Goal: Information Seeking & Learning: Learn about a topic

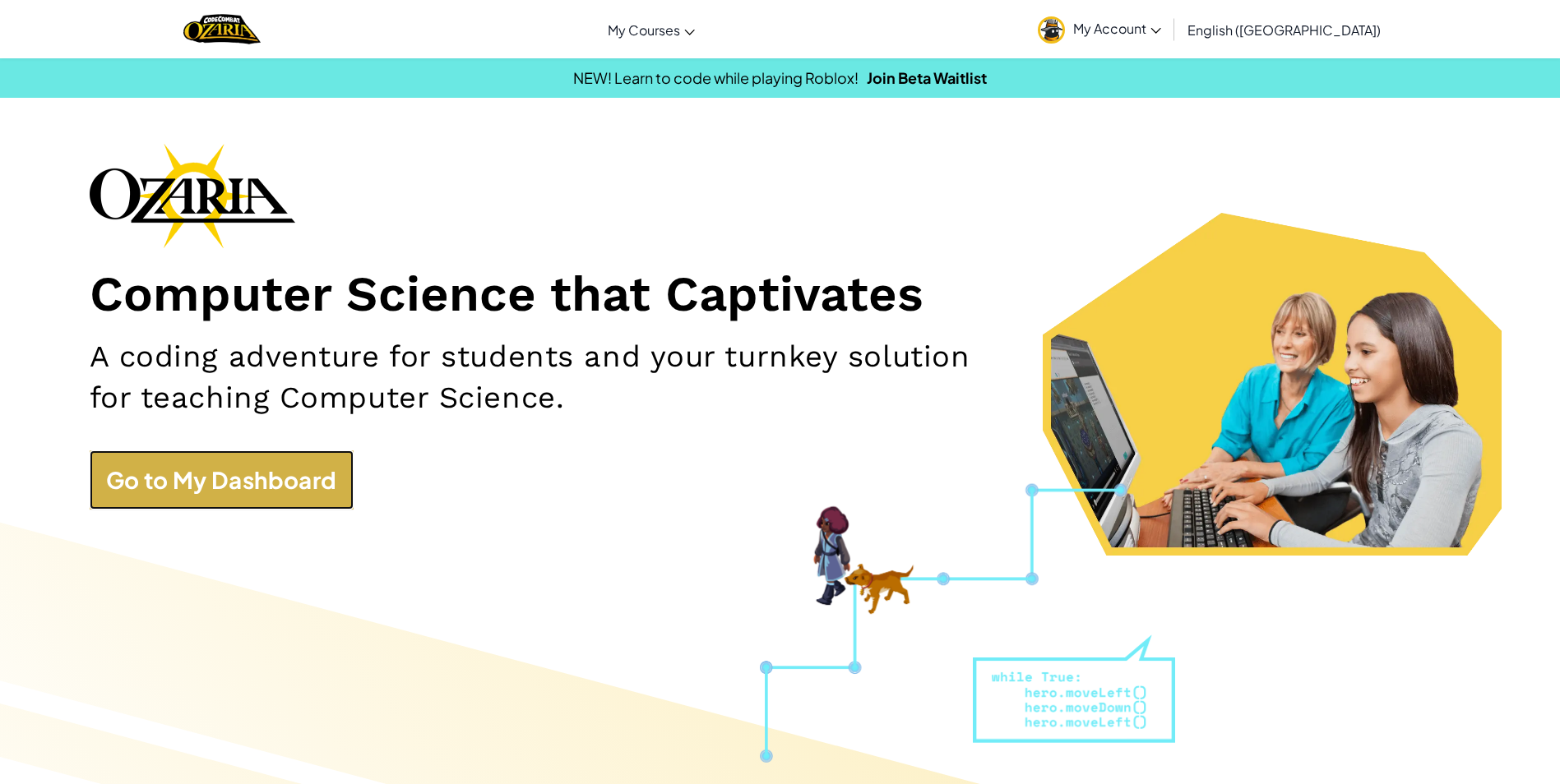
click at [324, 484] on link "Go to My Dashboard" at bounding box center [222, 480] width 264 height 59
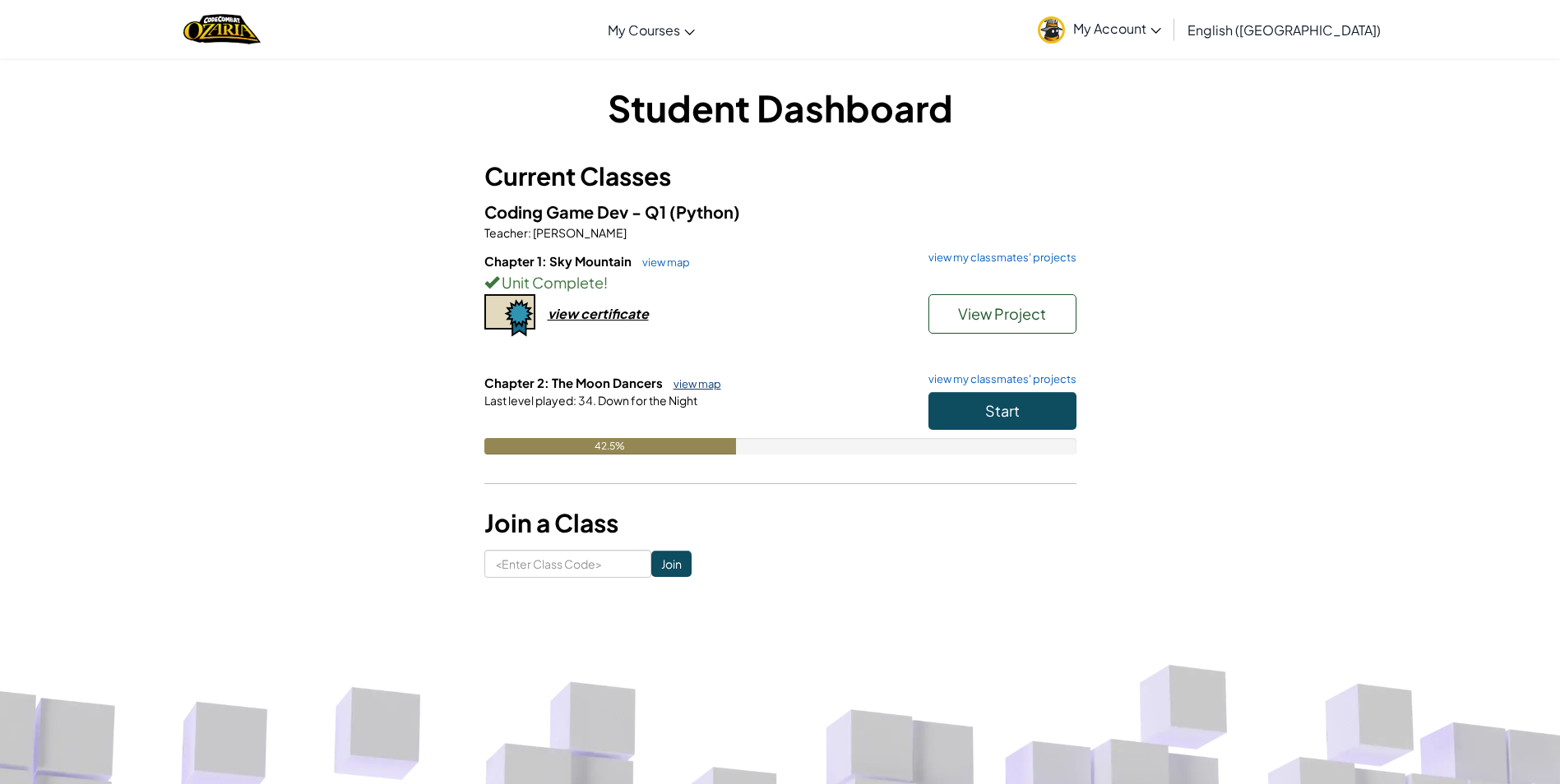
click at [710, 386] on link "view map" at bounding box center [693, 384] width 56 height 13
